Goal: Task Accomplishment & Management: Use online tool/utility

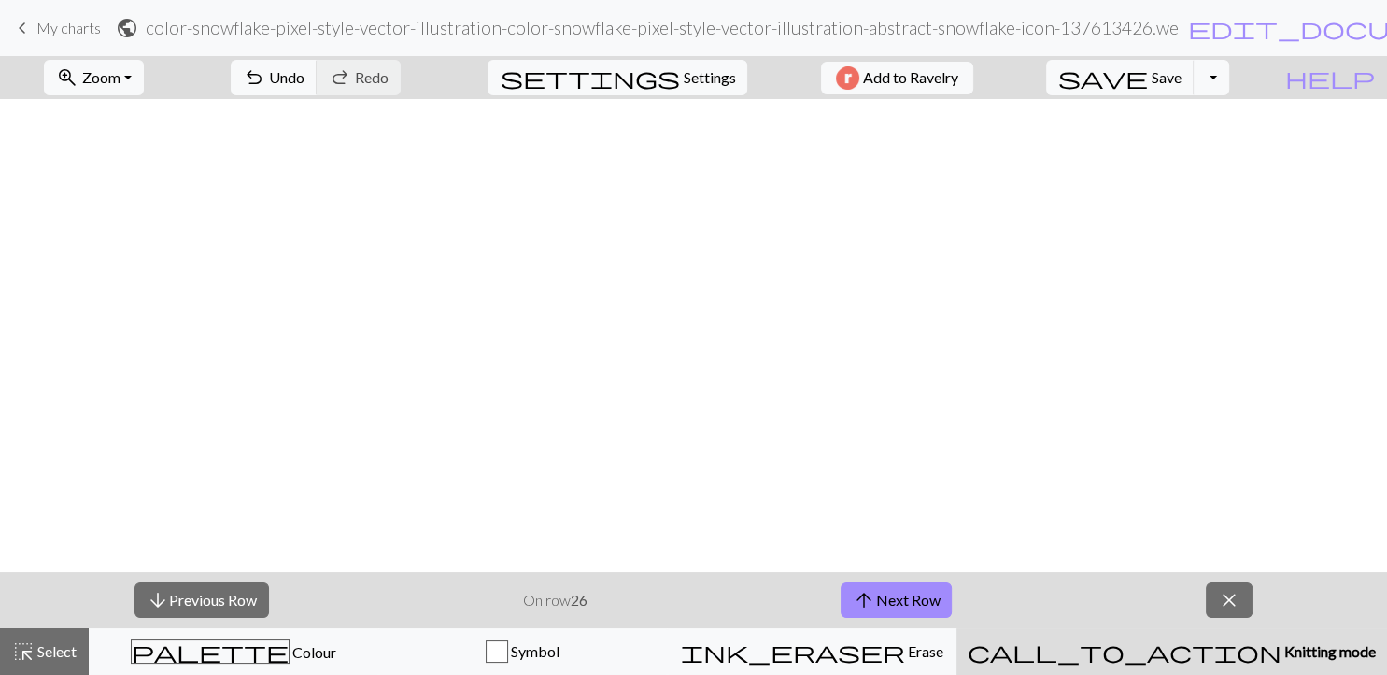
scroll to position [565, 0]
click at [215, 597] on button "arrow_downward Previous Row" at bounding box center [202, 600] width 135 height 36
click at [872, 609] on span "arrow_upward" at bounding box center [864, 600] width 22 height 26
click at [899, 613] on button "arrow_upward Next Row" at bounding box center [896, 600] width 111 height 36
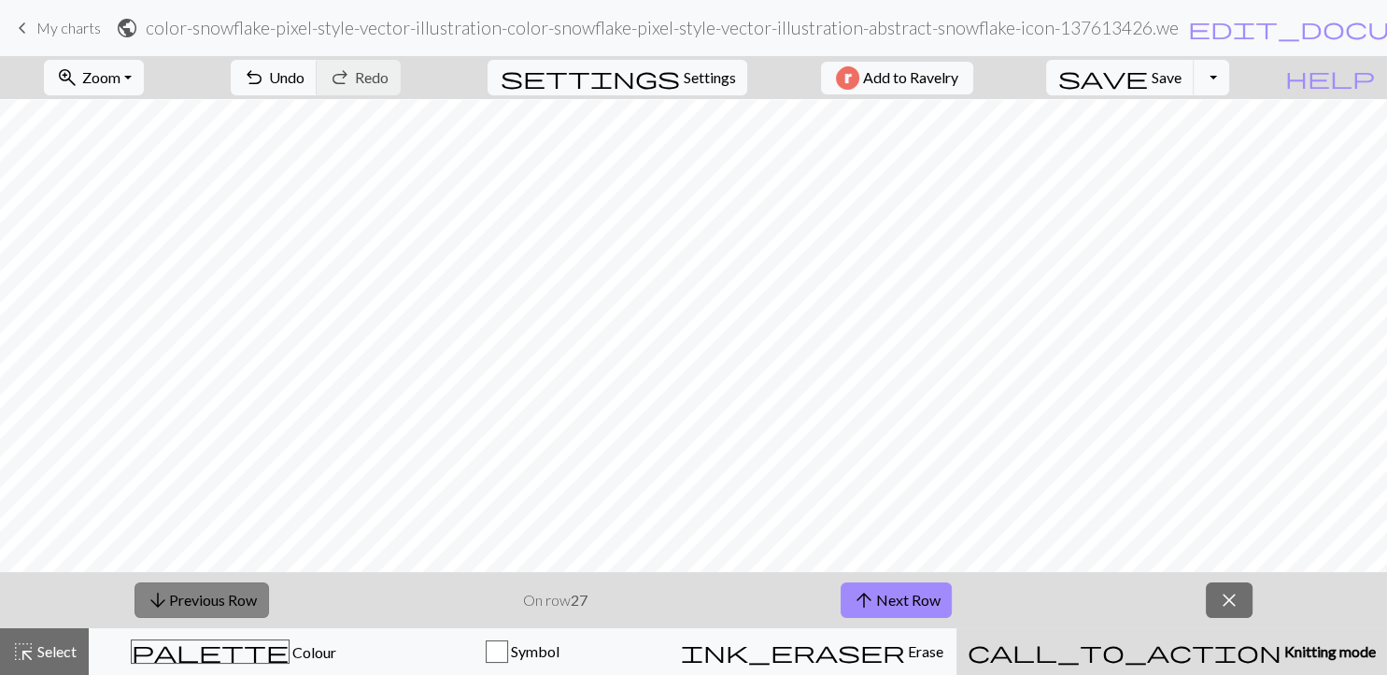
click at [251, 604] on button "arrow_downward Previous Row" at bounding box center [202, 600] width 135 height 36
click at [880, 600] on button "arrow_upward Next Row" at bounding box center [896, 600] width 111 height 36
click at [241, 600] on button "arrow_downward Previous Row" at bounding box center [202, 600] width 135 height 36
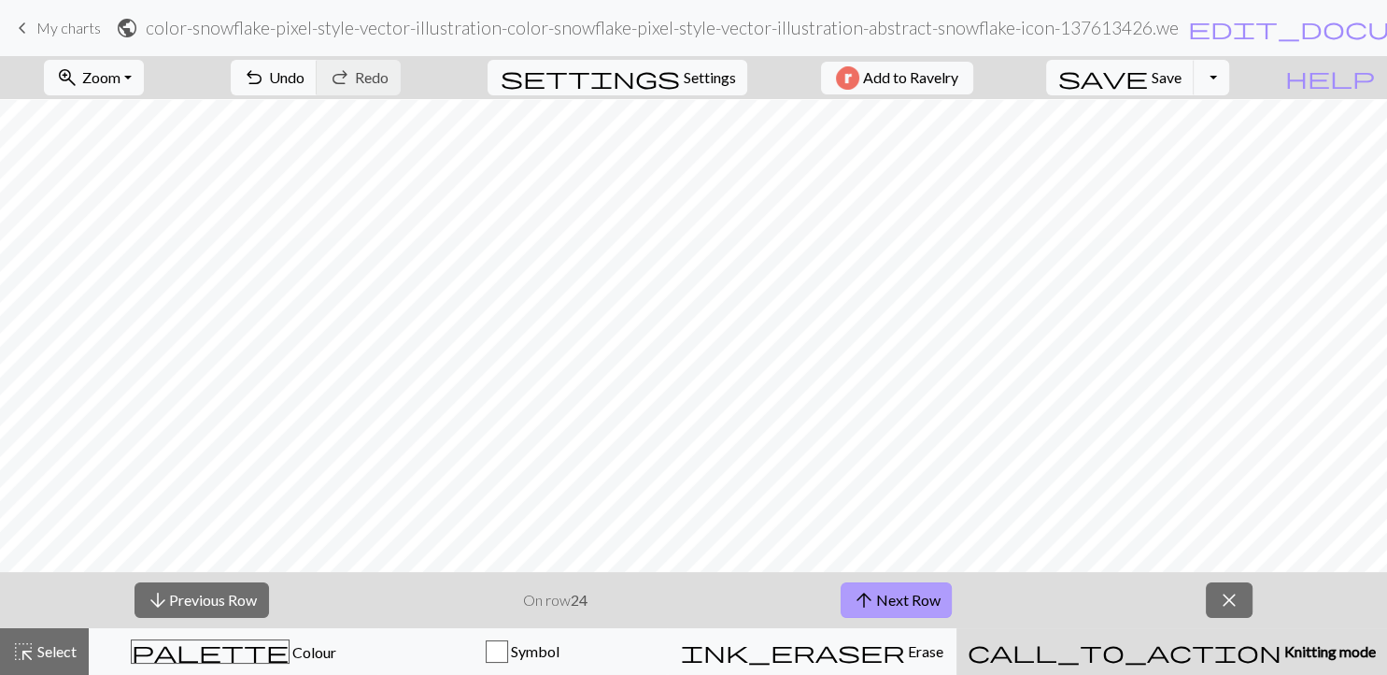
click at [909, 600] on button "arrow_upward Next Row" at bounding box center [896, 600] width 111 height 36
click at [232, 604] on button "arrow_downward Previous Row" at bounding box center [202, 600] width 135 height 36
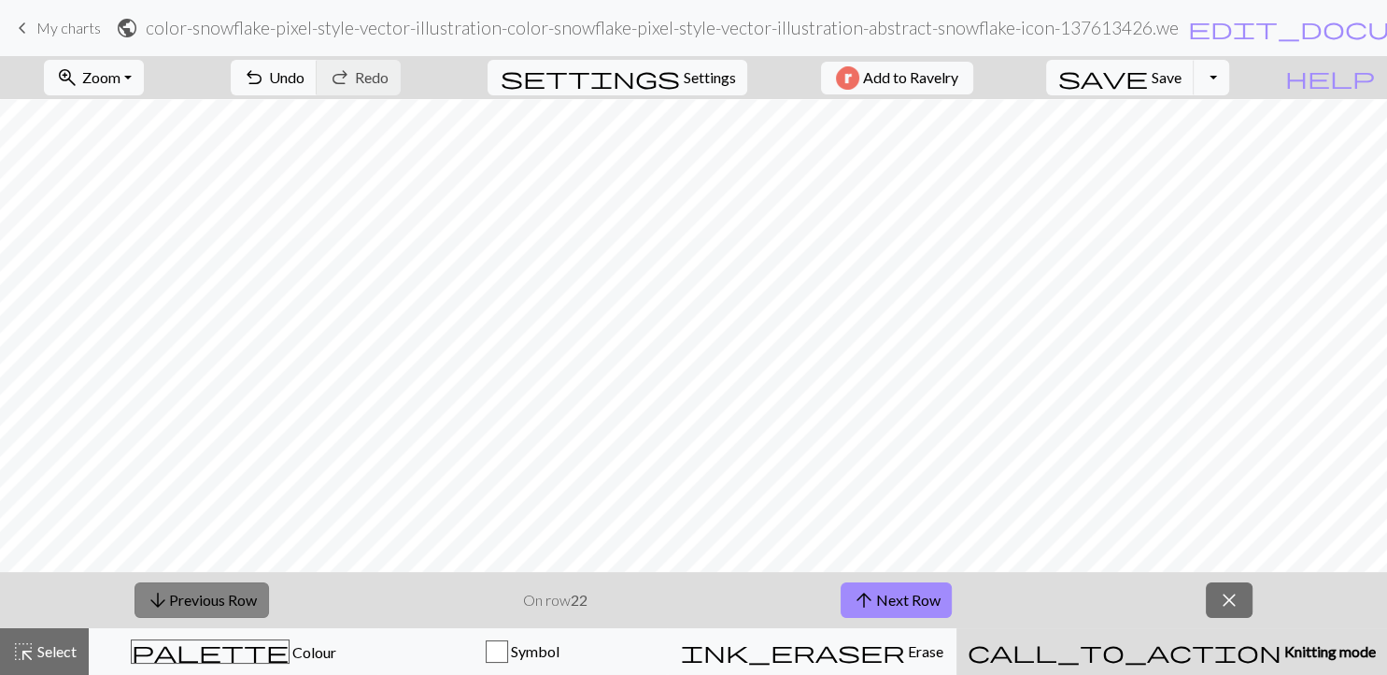
click at [249, 599] on button "arrow_downward Previous Row" at bounding box center [202, 600] width 135 height 36
click at [189, 600] on button "arrow_downward Previous Row" at bounding box center [202, 600] width 135 height 36
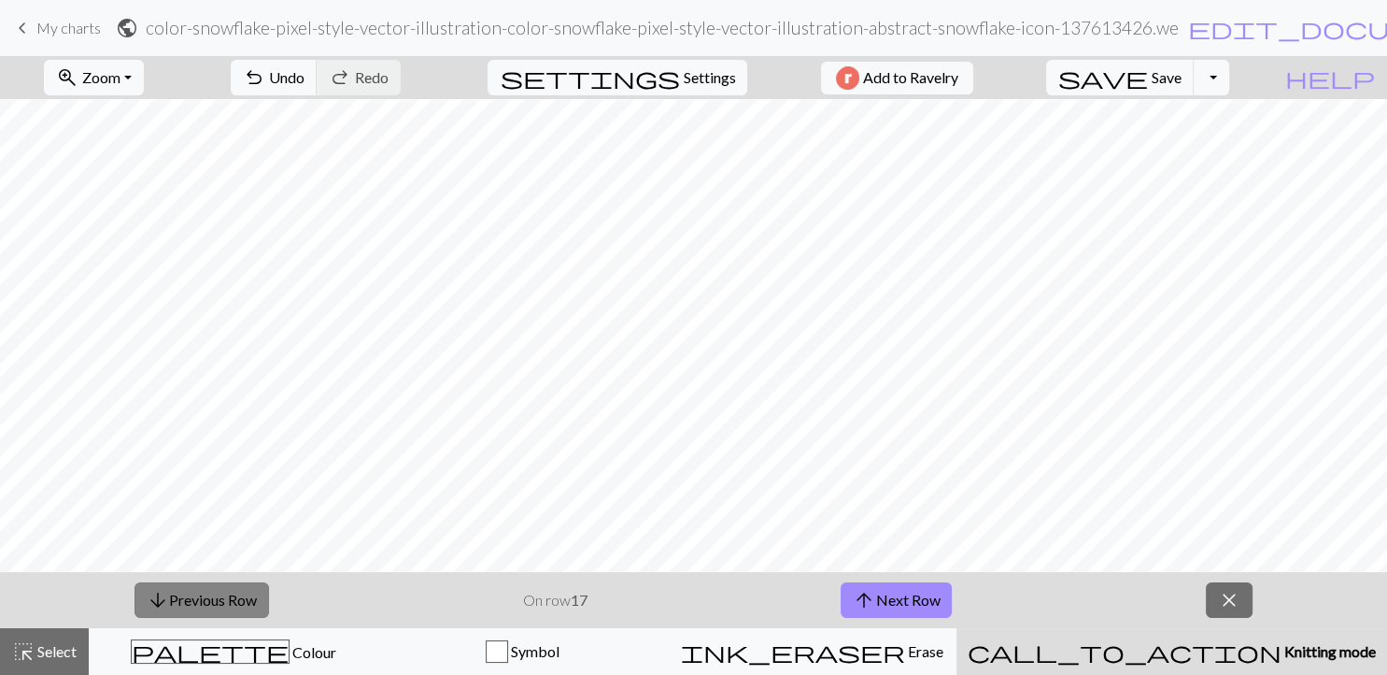
click at [189, 600] on button "arrow_downward Previous Row" at bounding box center [202, 600] width 135 height 36
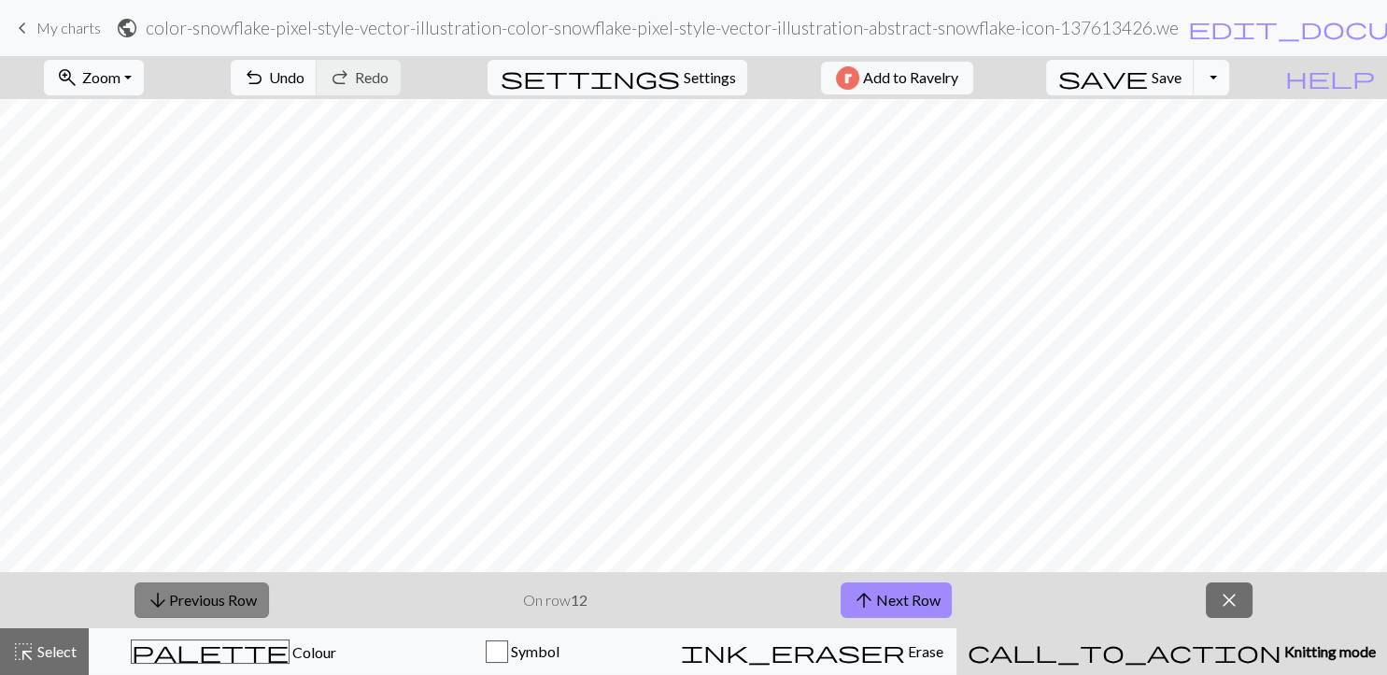
click at [189, 600] on button "arrow_downward Previous Row" at bounding box center [202, 600] width 135 height 36
click at [917, 600] on button "arrow_upward Next Row" at bounding box center [896, 600] width 111 height 36
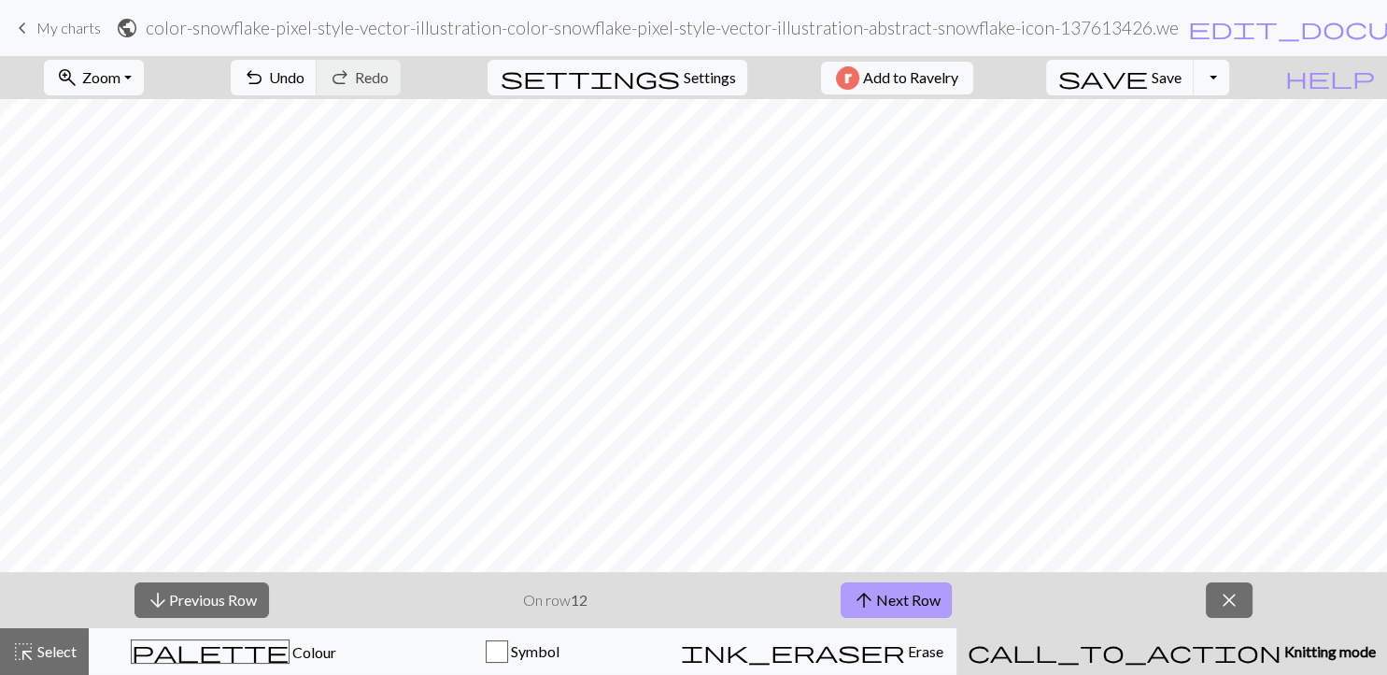
click at [917, 600] on button "arrow_upward Next Row" at bounding box center [896, 600] width 111 height 36
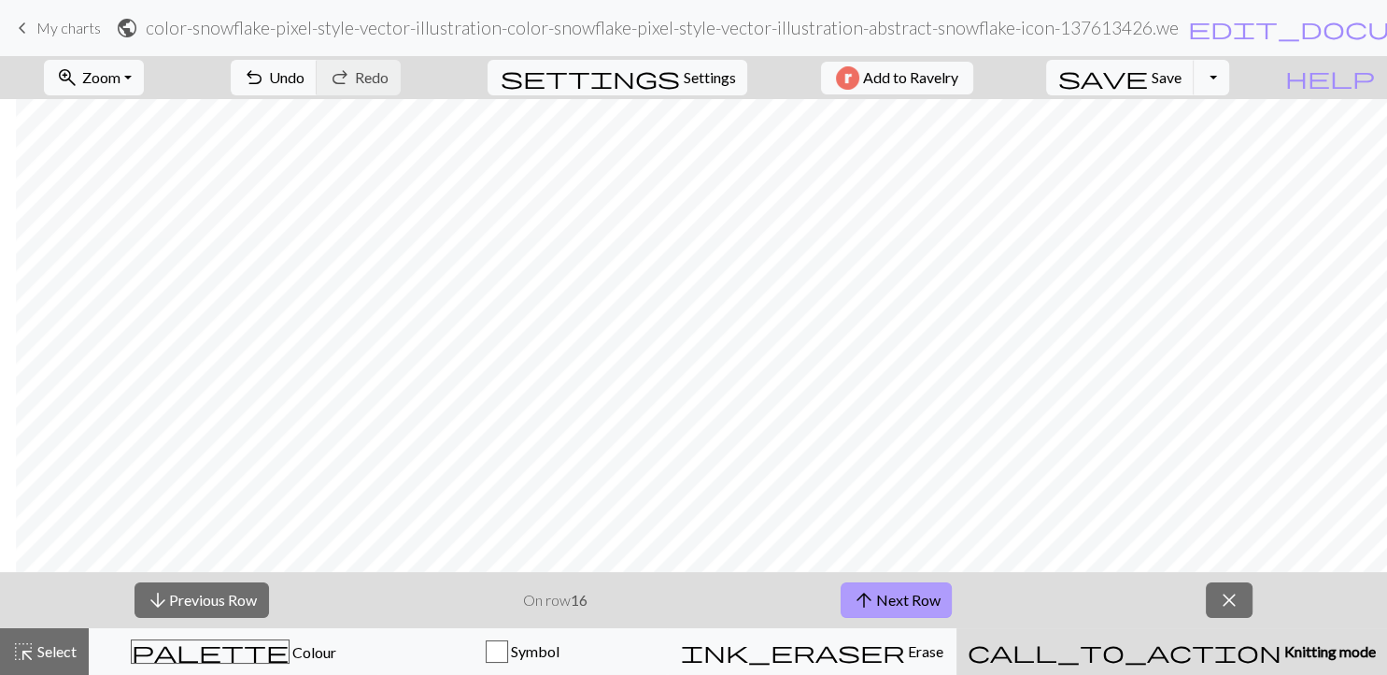
click at [888, 605] on button "arrow_upward Next Row" at bounding box center [896, 600] width 111 height 36
click at [910, 604] on button "arrow_upward Next Row" at bounding box center [896, 600] width 111 height 36
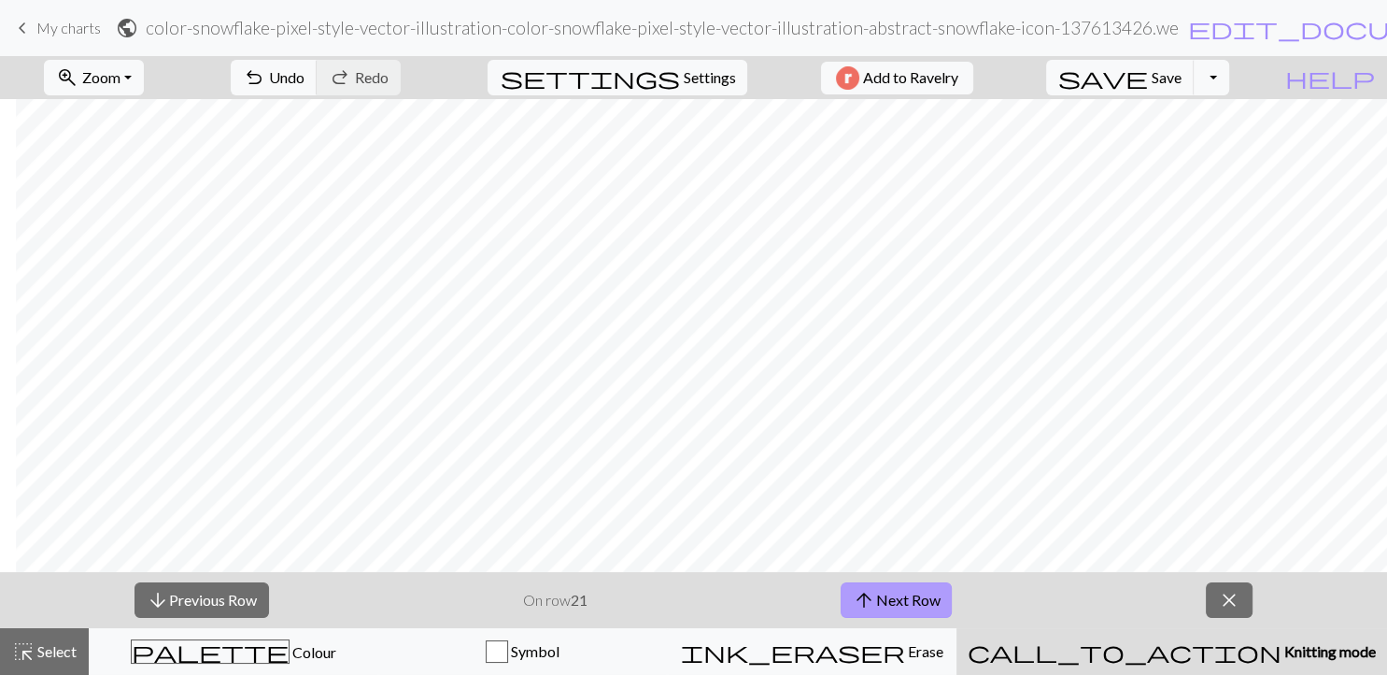
click at [919, 596] on button "arrow_upward Next Row" at bounding box center [896, 600] width 111 height 36
click at [918, 610] on button "arrow_upward Next Row" at bounding box center [896, 600] width 111 height 36
click at [900, 590] on button "arrow_upward Next Row" at bounding box center [896, 600] width 111 height 36
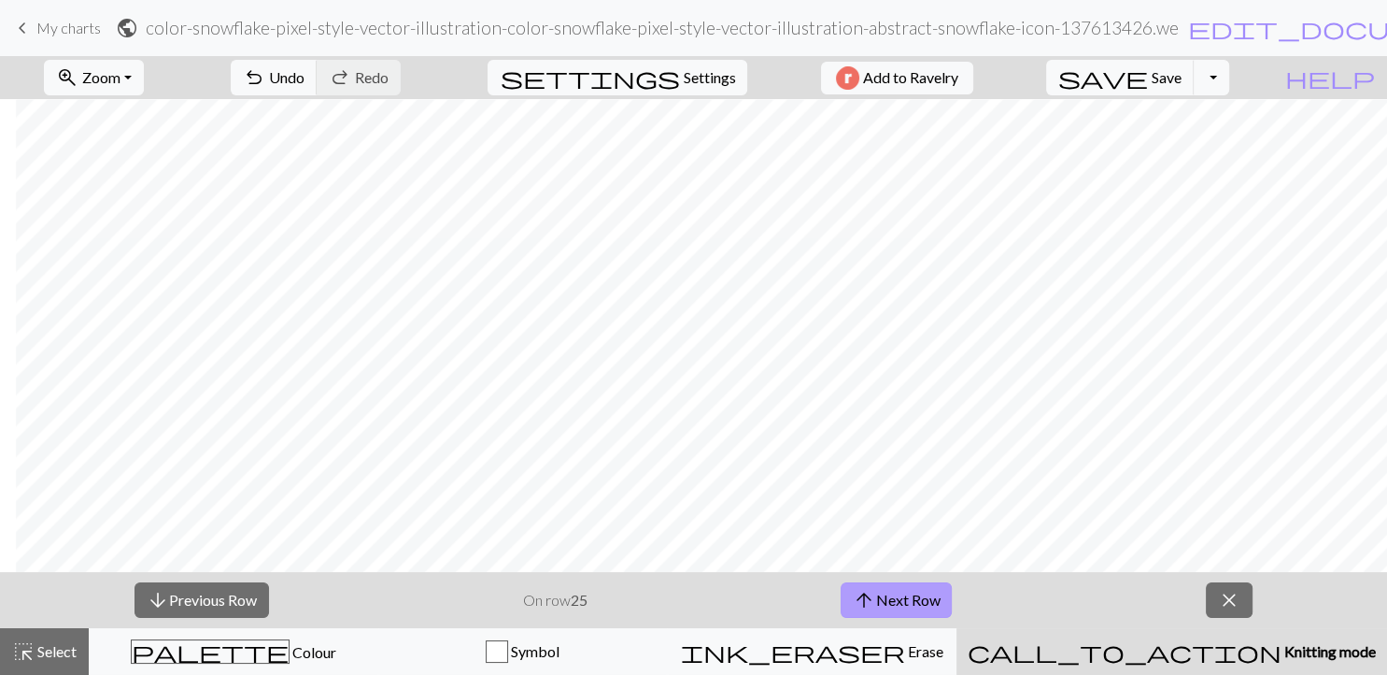
click at [900, 604] on button "arrow_upward Next Row" at bounding box center [896, 600] width 111 height 36
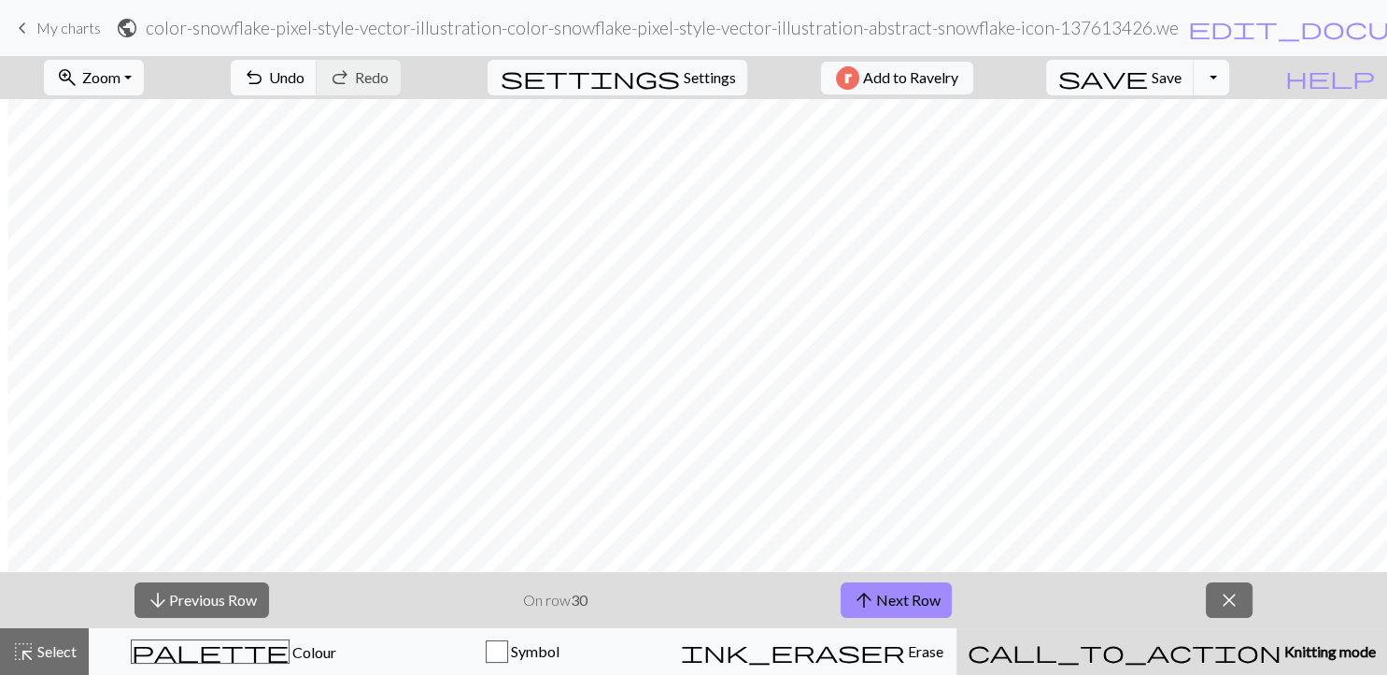
scroll to position [351, 50]
click at [900, 615] on button "arrow_upward Next Row" at bounding box center [896, 600] width 111 height 36
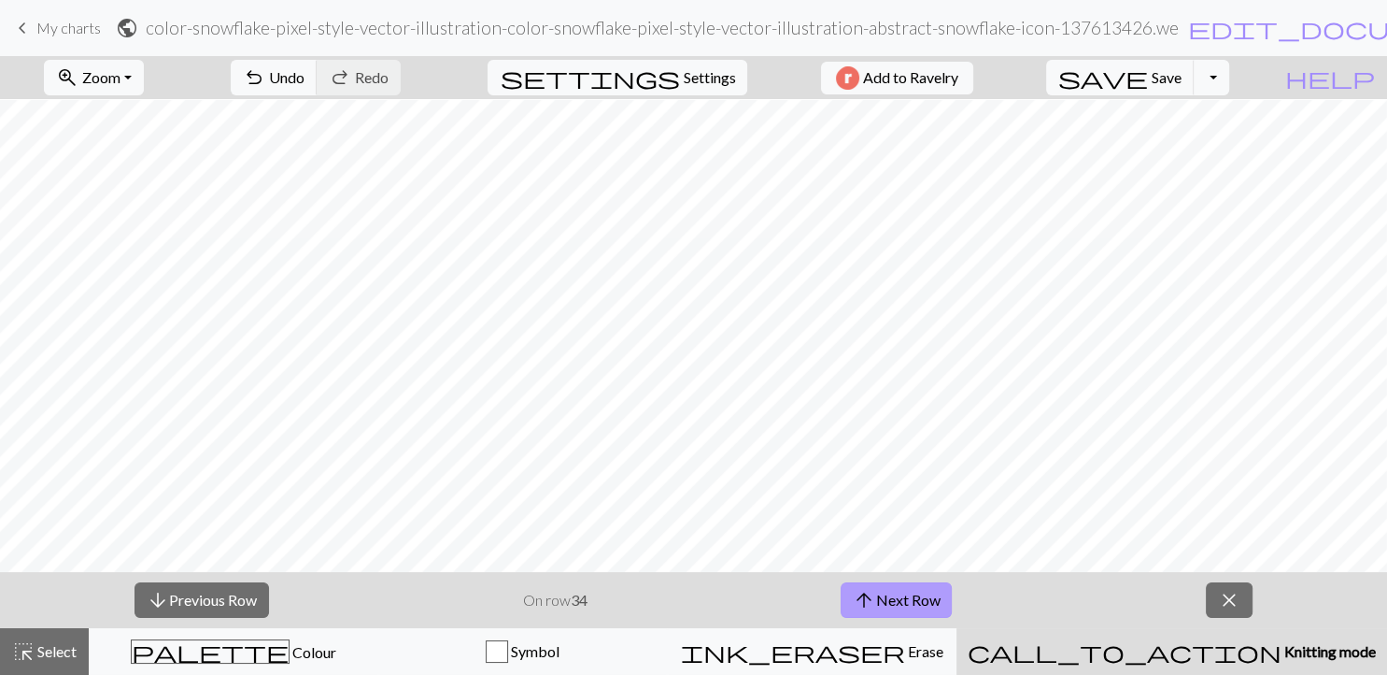
scroll to position [220, 50]
click at [940, 606] on button "arrow_upward Next Row" at bounding box center [896, 600] width 111 height 36
